Goal: Navigation & Orientation: Find specific page/section

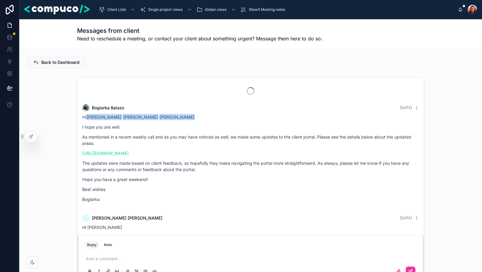
scroll to position [1305, 0]
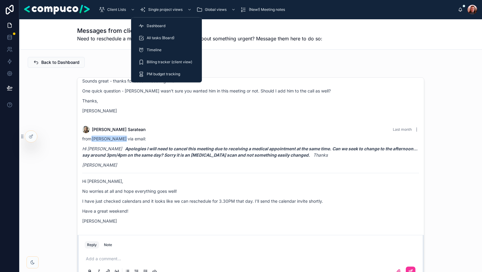
click at [168, 25] on div "Dashboard" at bounding box center [166, 26] width 56 height 10
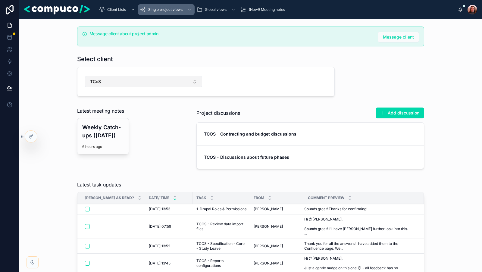
click at [118, 79] on button "TCoS" at bounding box center [143, 81] width 117 height 11
type input "**"
click at [129, 105] on div "DTA" at bounding box center [144, 106] width 84 height 10
click at [52, 103] on div "Message client about project admin Message client Select client DTA Latest meet…" at bounding box center [250, 99] width 453 height 150
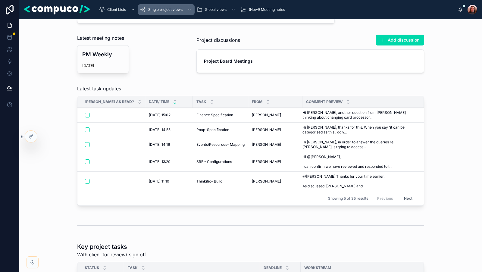
scroll to position [73, 0]
click at [406, 194] on button "Next" at bounding box center [408, 198] width 17 height 9
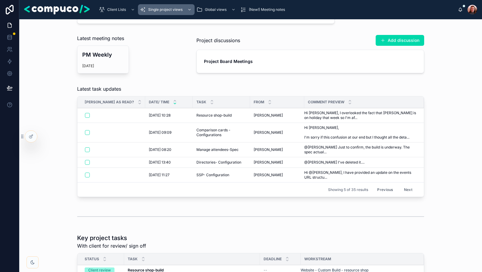
scroll to position [115, 0]
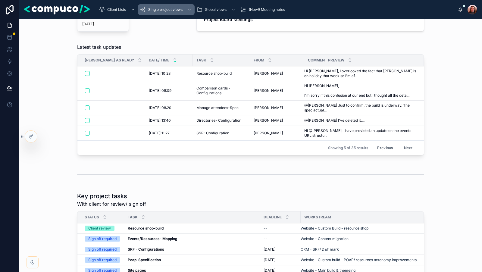
click at [148, 226] on strong "Resource shop-build" at bounding box center [146, 228] width 36 height 5
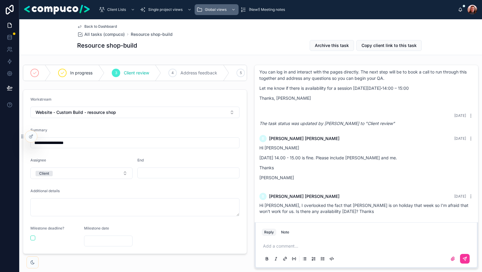
scroll to position [16, 0]
